Goal: Task Accomplishment & Management: Manage account settings

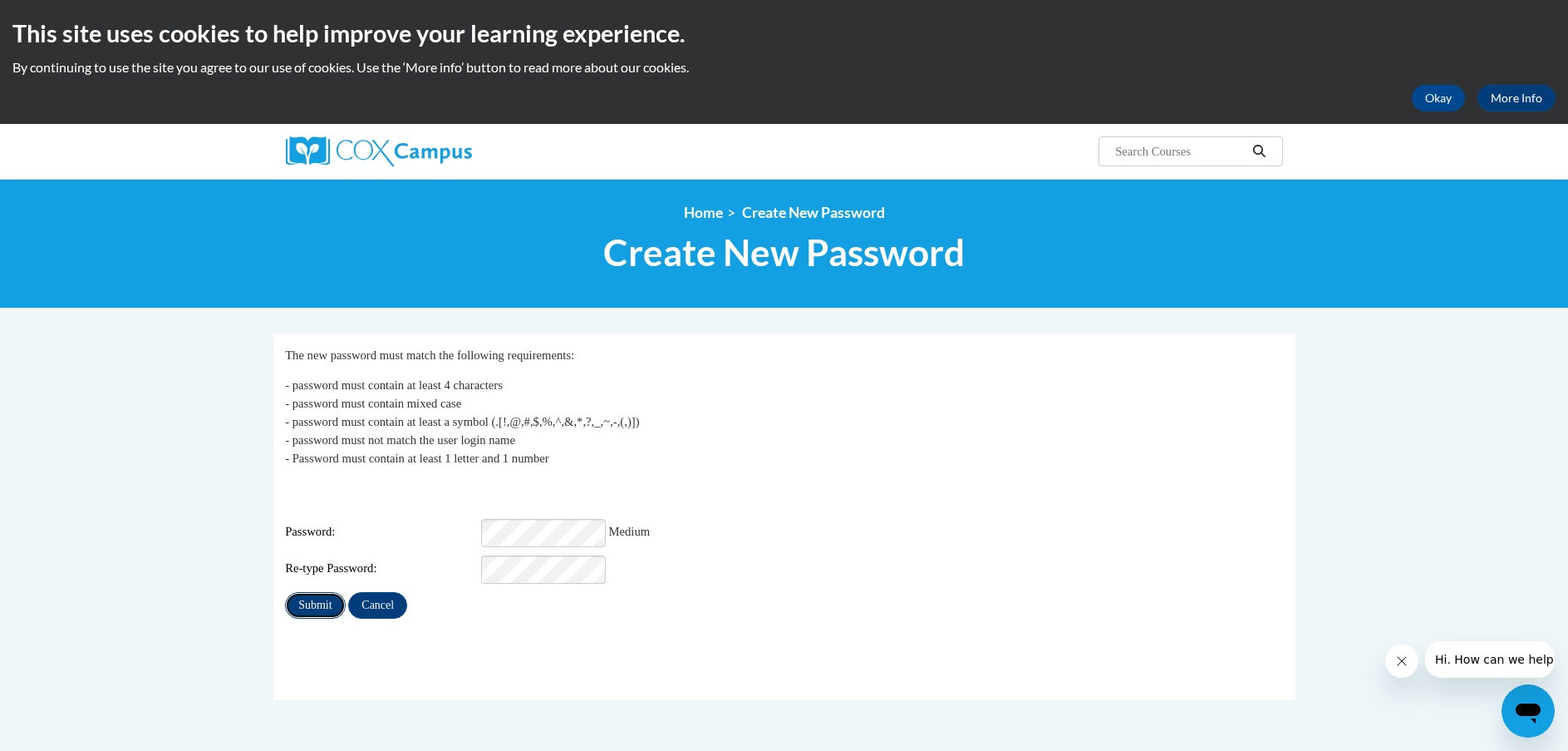
click at [301, 592] on input "Submit" at bounding box center [315, 604] width 60 height 26
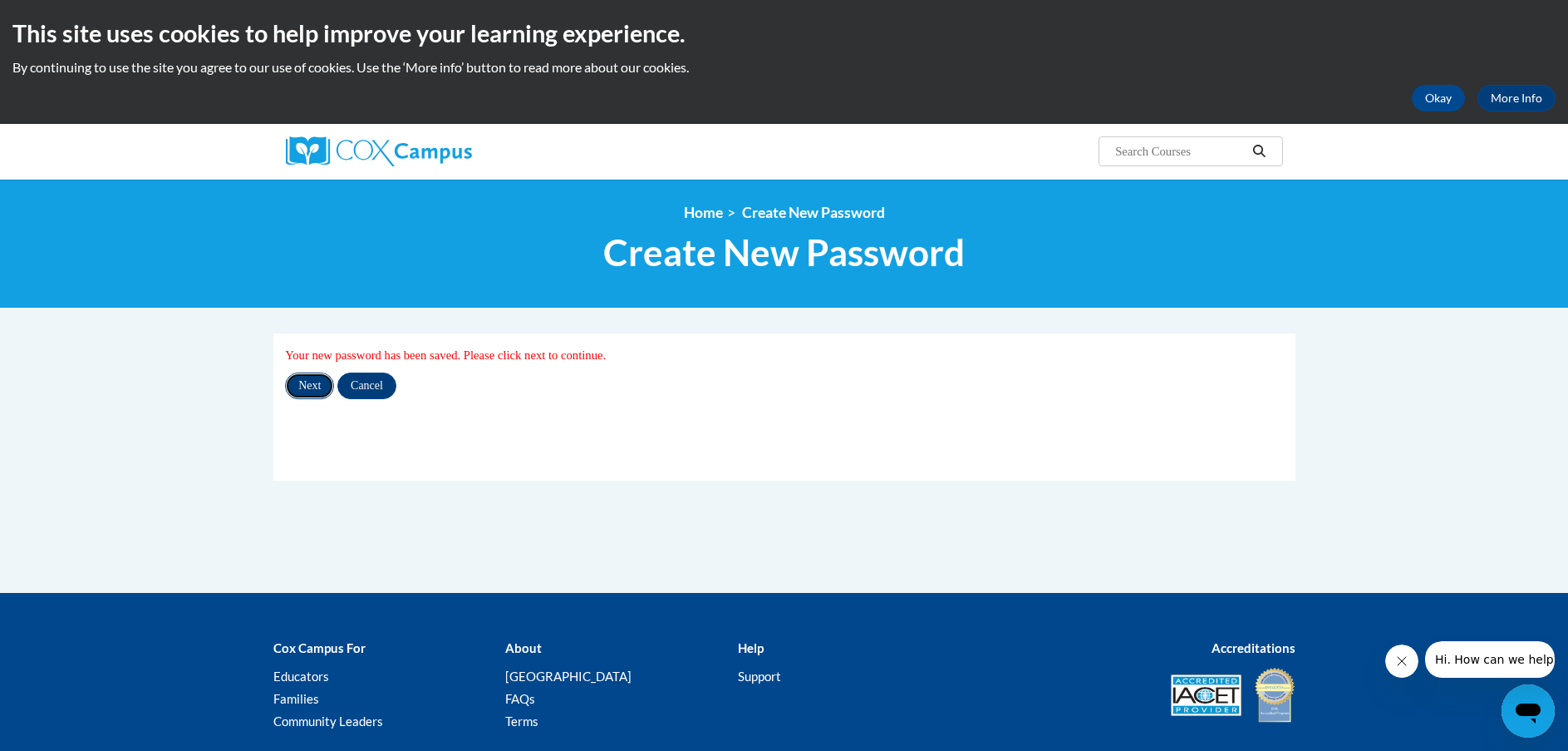
drag, startPoint x: 319, startPoint y: 386, endPoint x: 297, endPoint y: 385, distance: 22.0
click at [319, 386] on input "Next" at bounding box center [310, 385] width 49 height 26
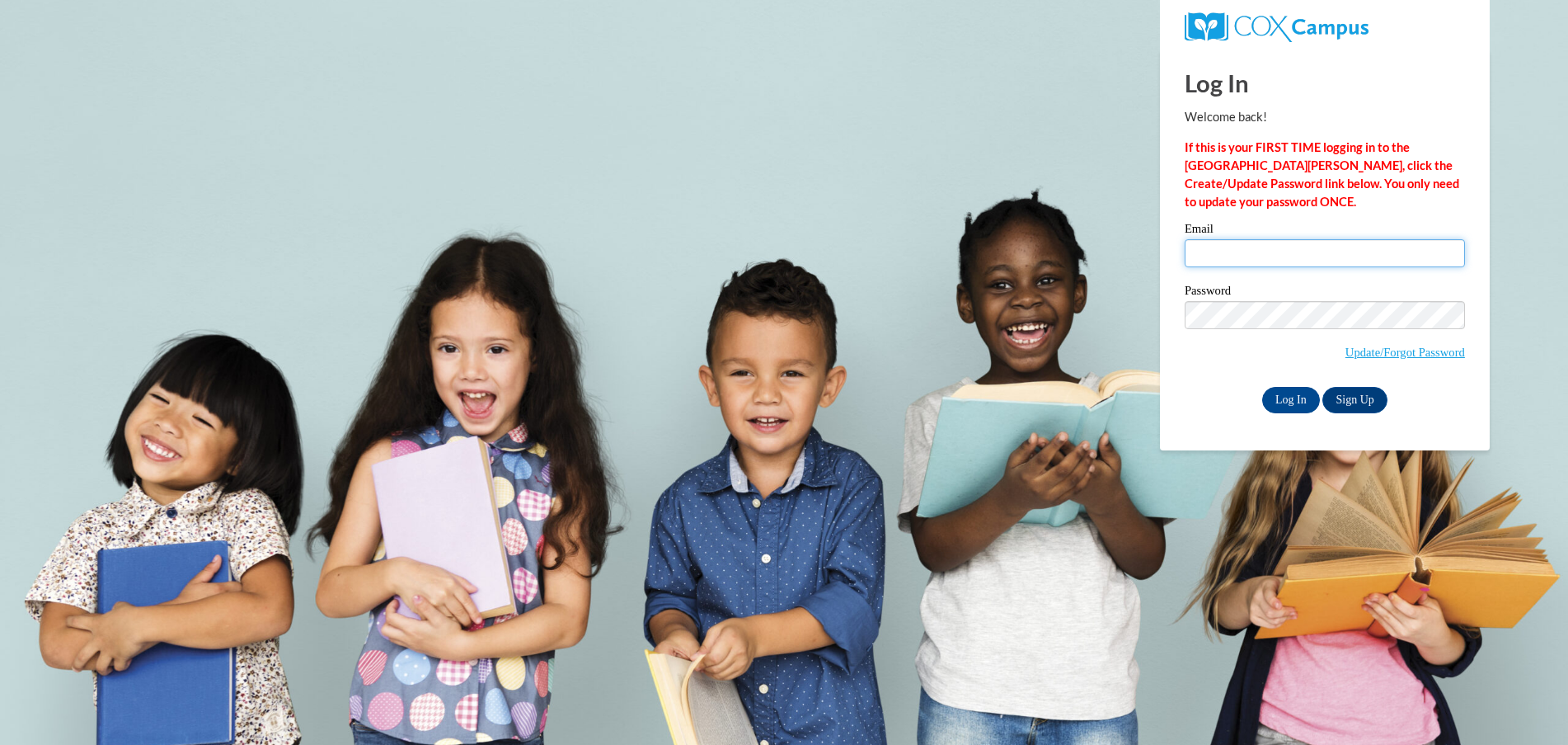
click at [1208, 256] on input "Email" at bounding box center [1325, 253] width 280 height 28
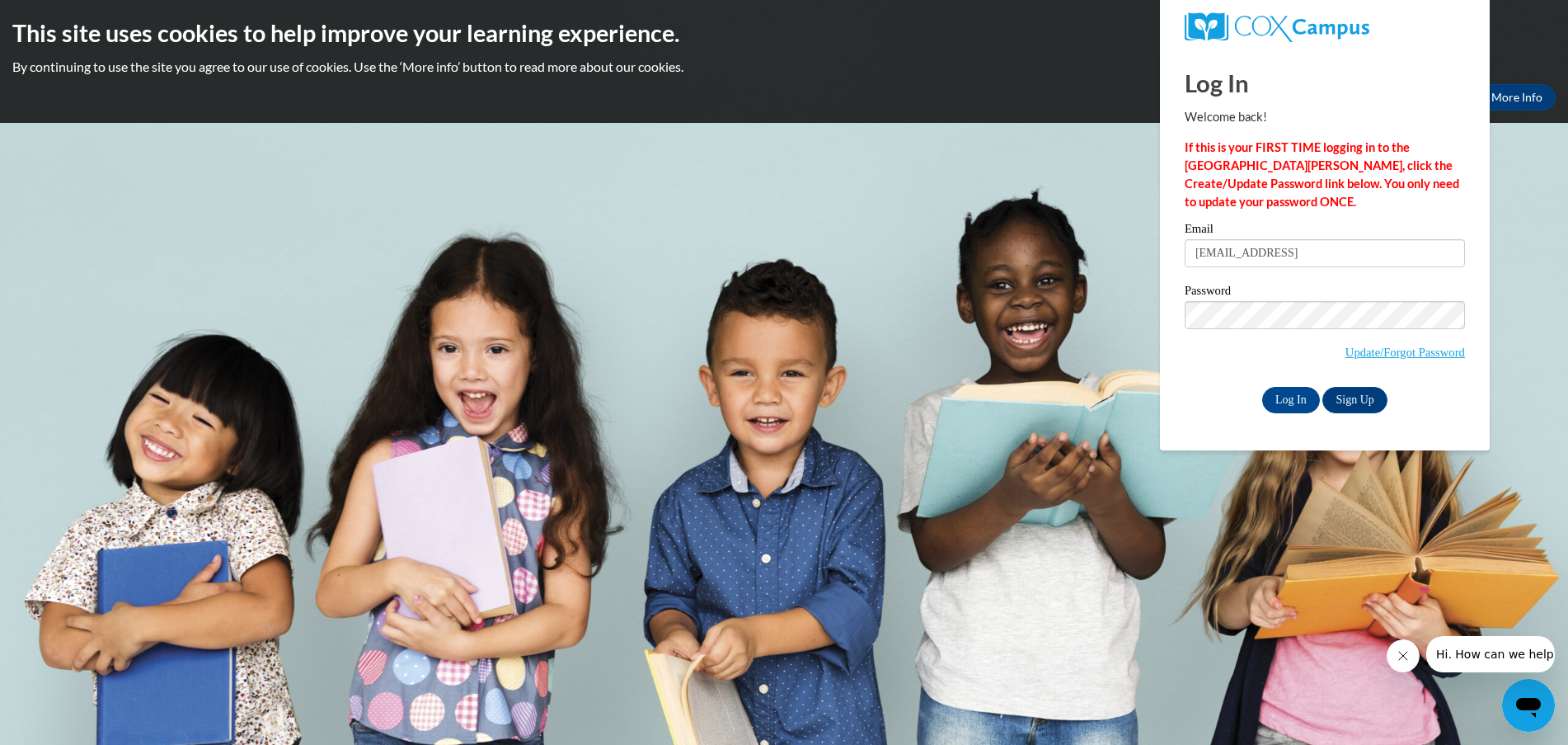
type input "jefolker@kusd.edu"
click at [1185, 399] on div "Log In Sign Up" at bounding box center [1325, 400] width 280 height 26
drag, startPoint x: 1207, startPoint y: 408, endPoint x: 1201, endPoint y: 385, distance: 23.8
click at [1206, 408] on div "Log In Sign Up" at bounding box center [1325, 400] width 280 height 26
click at [1286, 400] on input "Log In" at bounding box center [1292, 400] width 58 height 26
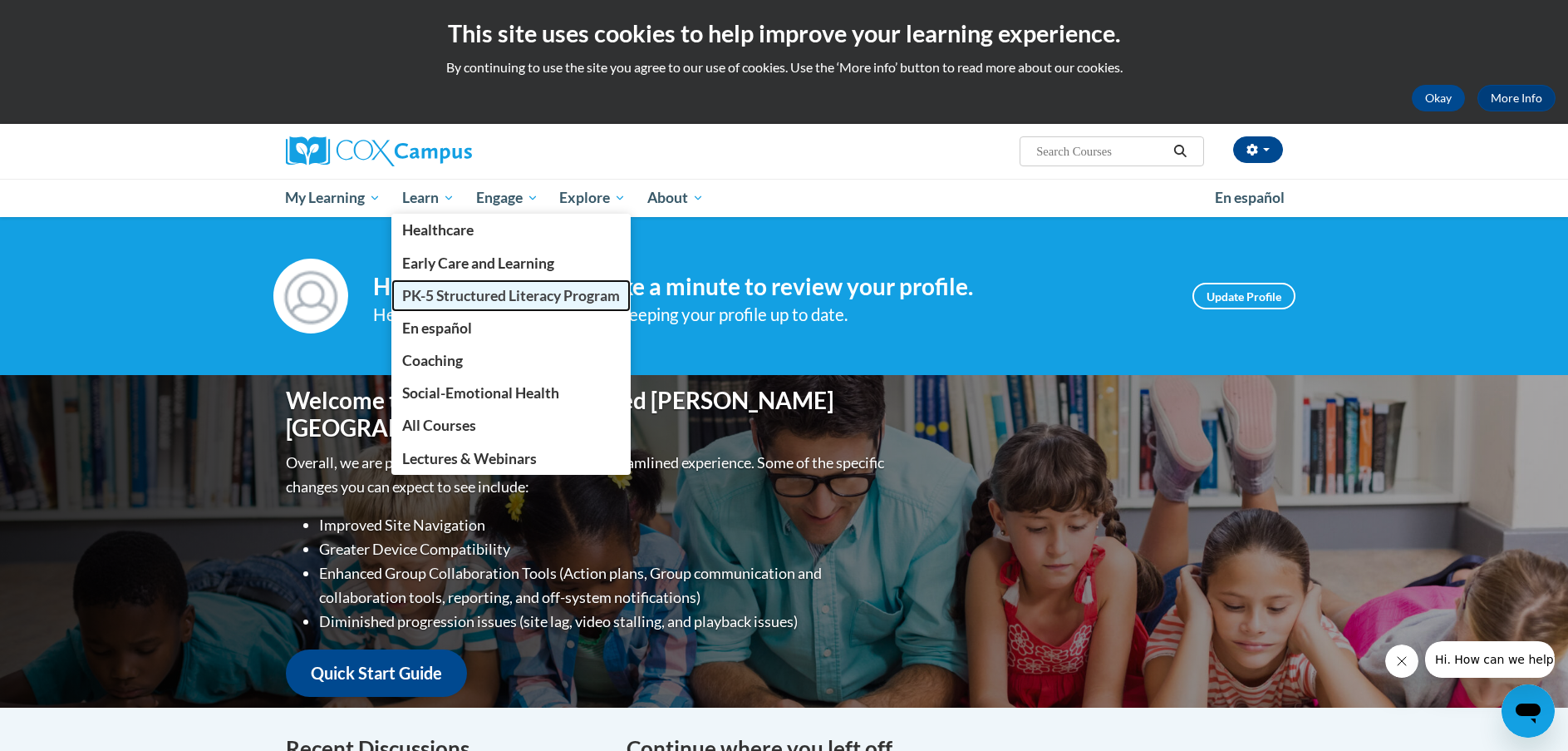
click at [455, 302] on span "PK-5 Structured Literacy Program" at bounding box center [510, 295] width 218 height 18
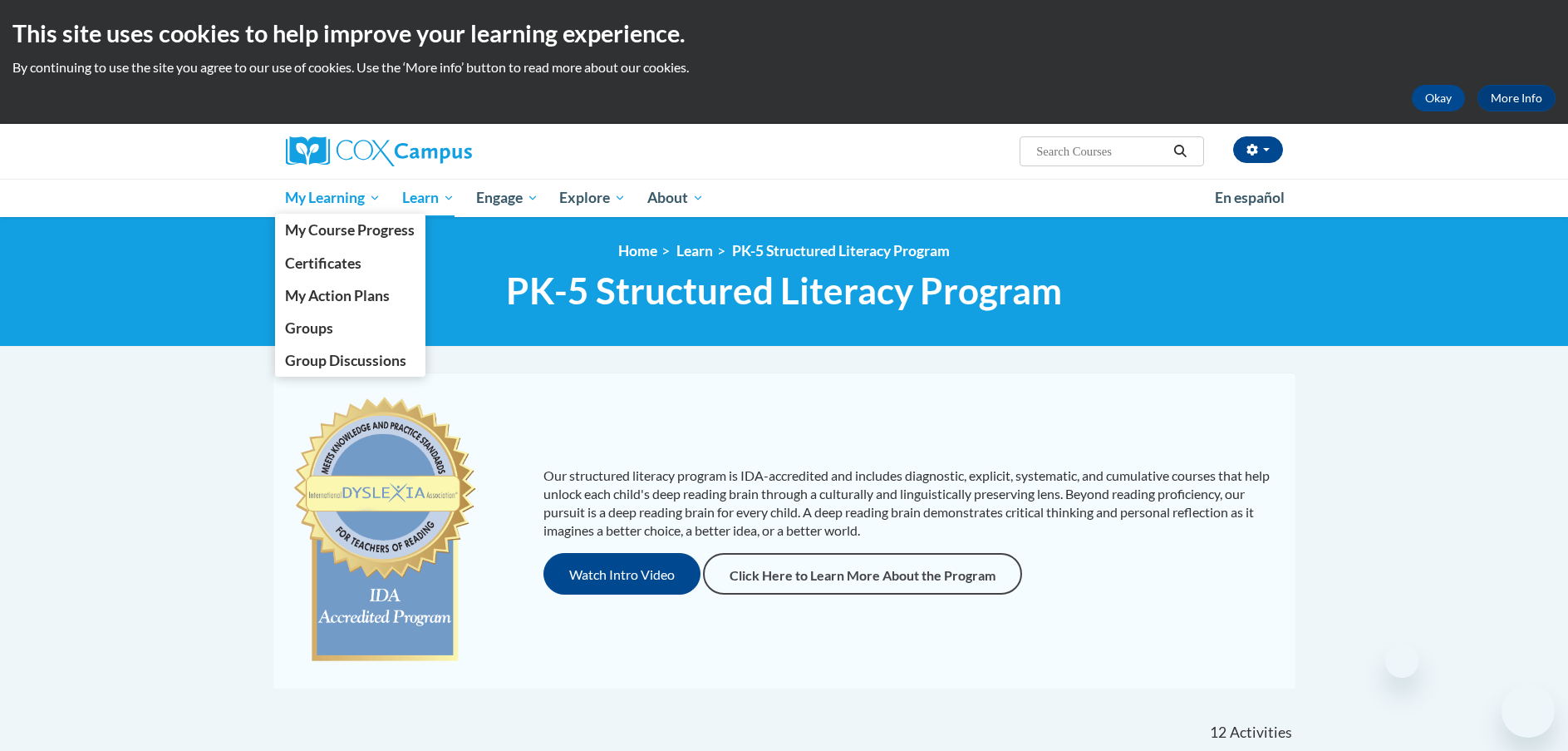
click at [336, 200] on span "My Learning" at bounding box center [333, 198] width 96 height 20
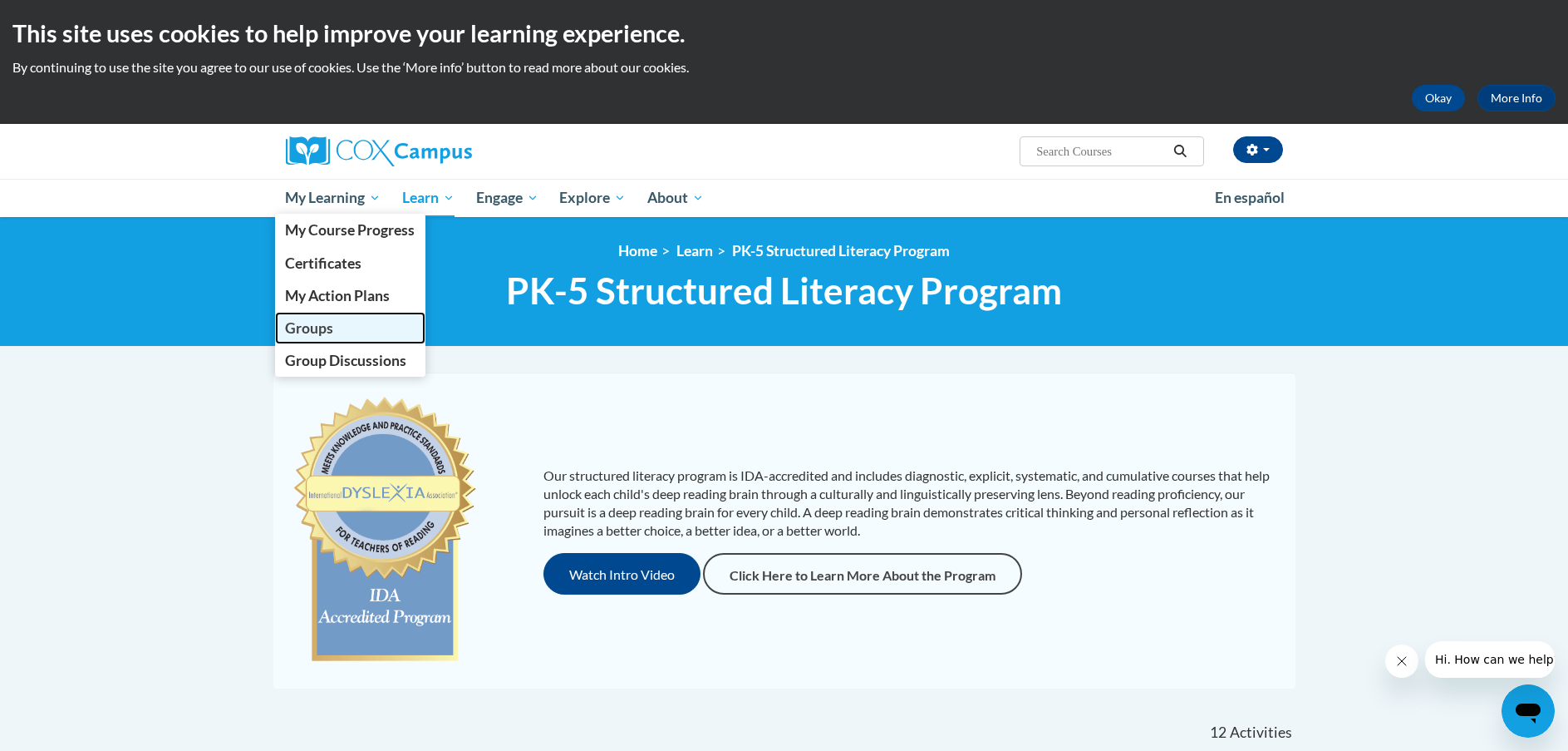
click at [321, 334] on span "Groups" at bounding box center [309, 328] width 48 height 18
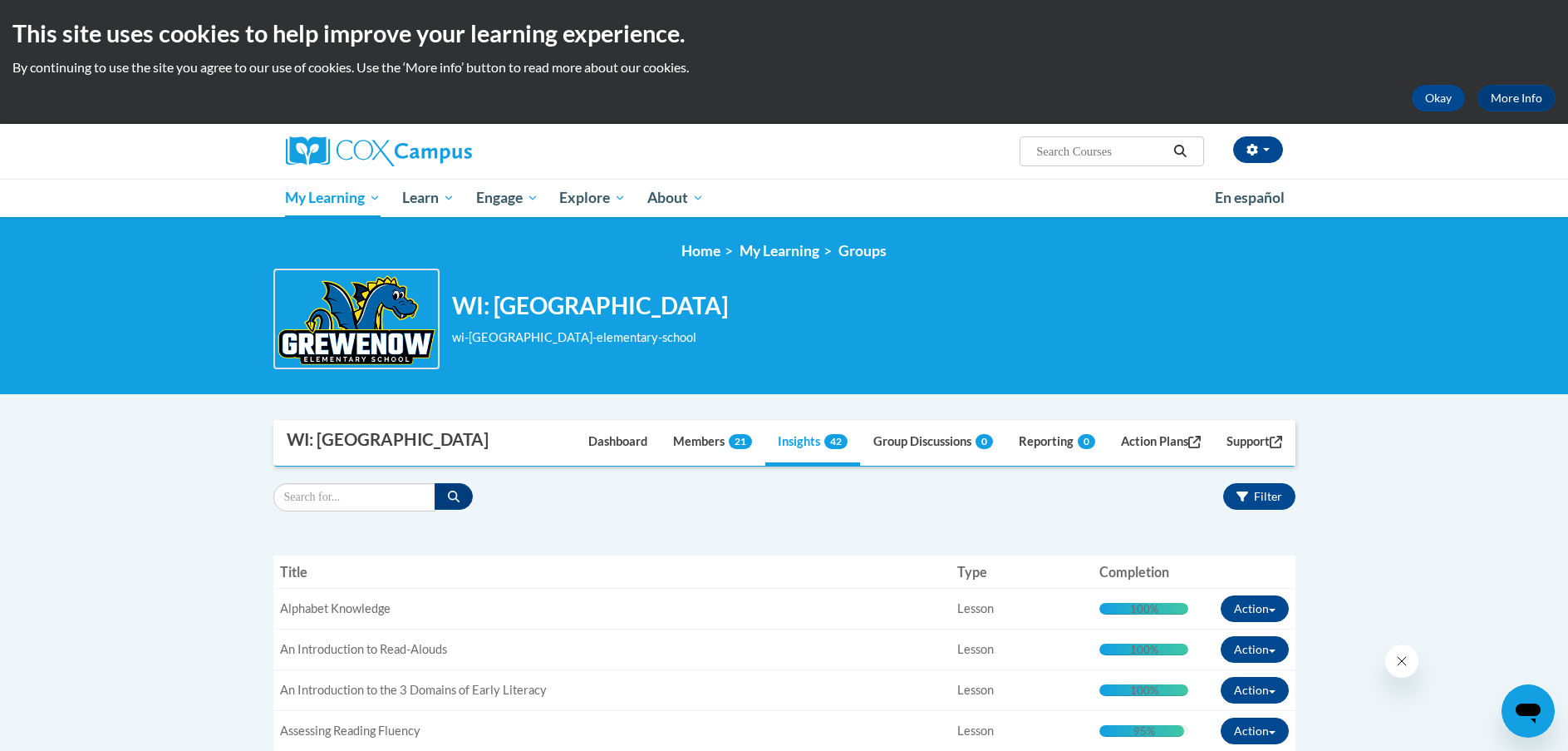
scroll to position [332, 0]
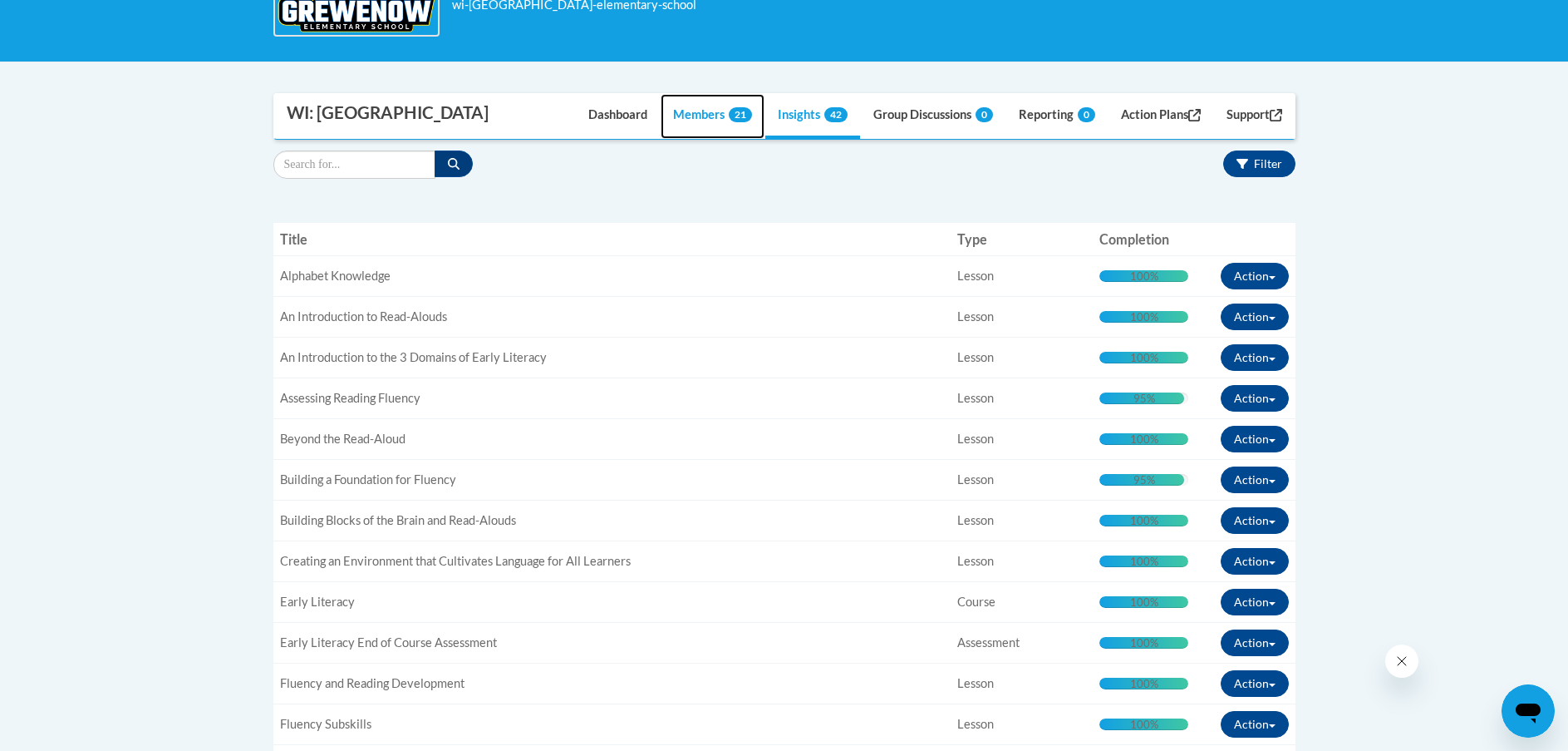
click at [681, 113] on link "Members 21" at bounding box center [713, 116] width 104 height 45
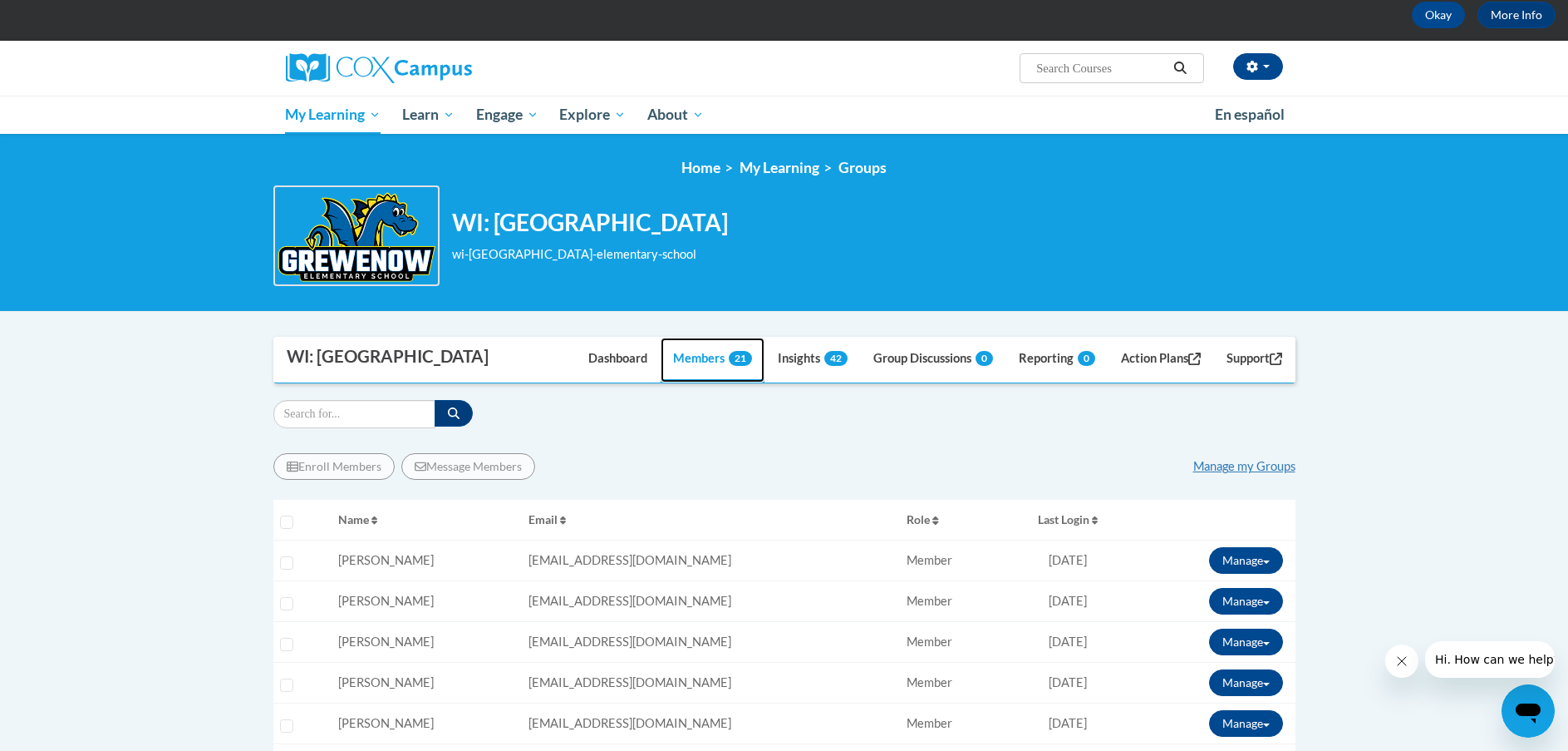
scroll to position [0, 0]
